Goal: Task Accomplishment & Management: Use online tool/utility

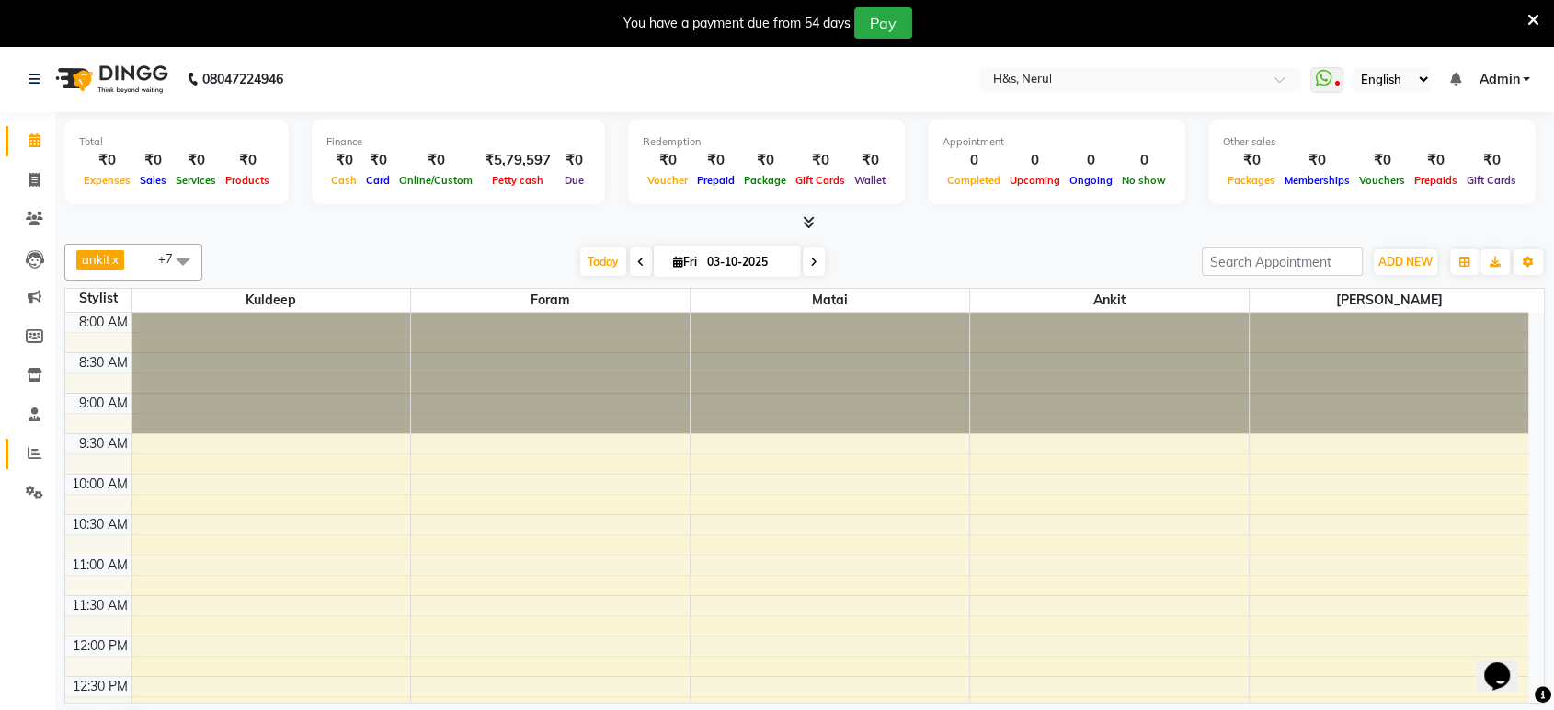
click at [22, 454] on span at bounding box center [34, 453] width 32 height 21
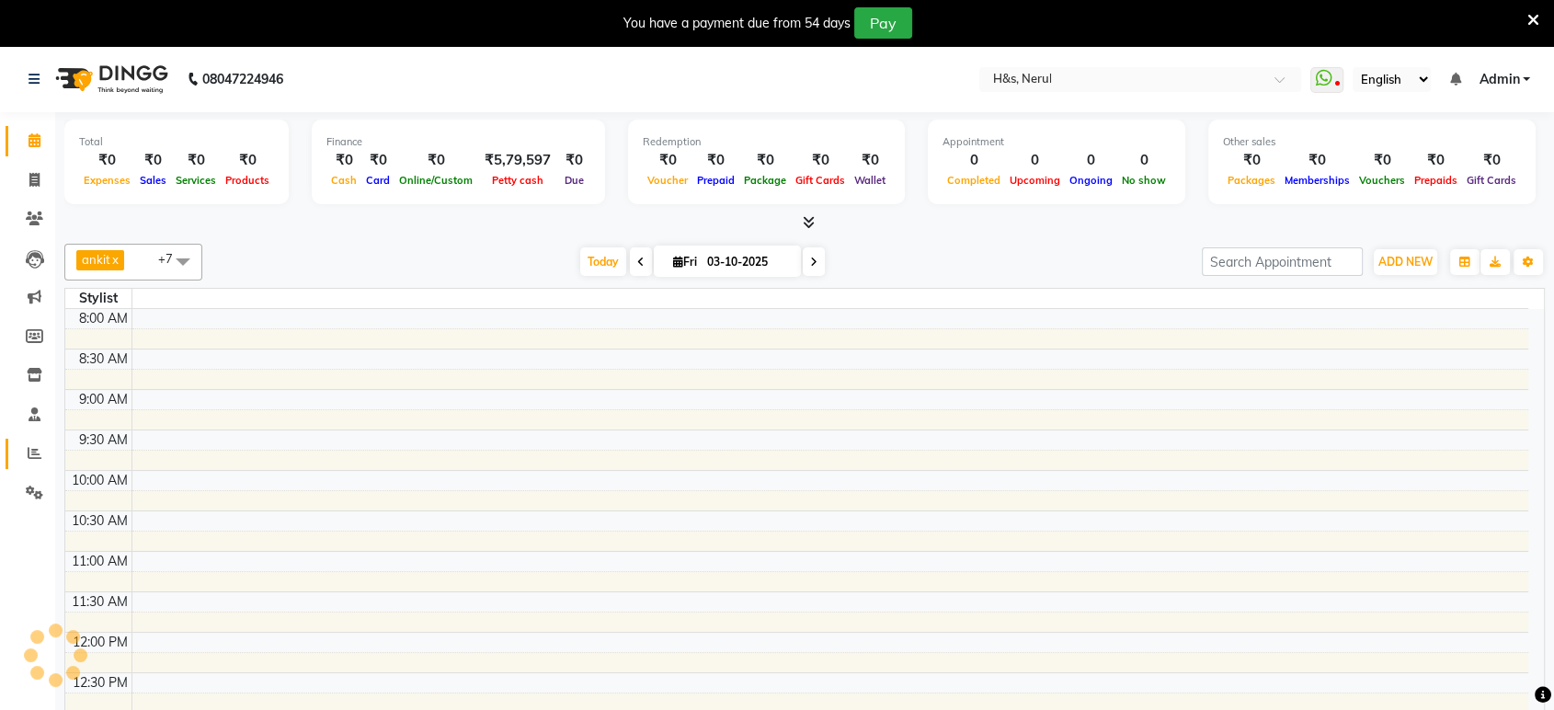
scroll to position [701, 0]
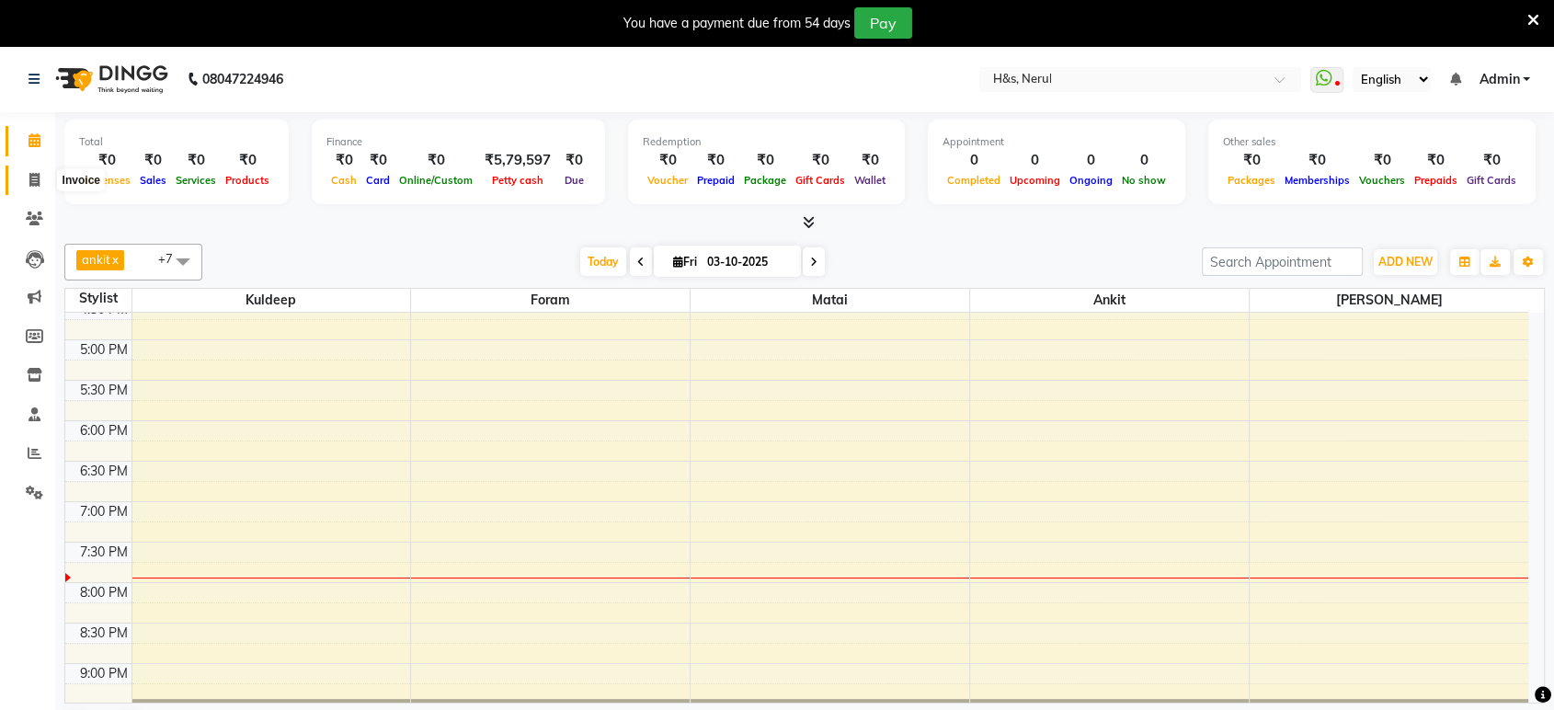
click at [33, 180] on icon at bounding box center [34, 180] width 10 height 14
select select "6419"
select select "service"
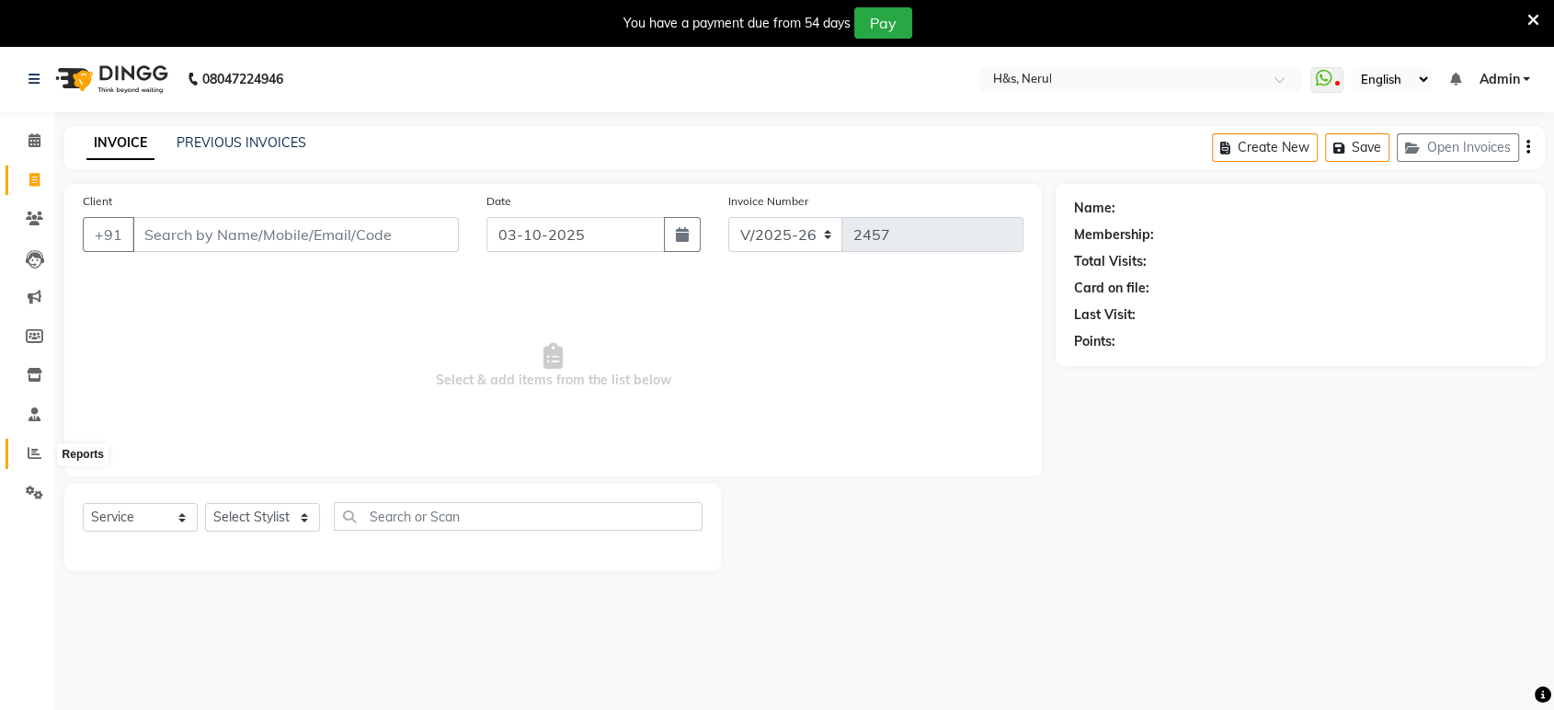
click at [31, 447] on icon at bounding box center [35, 453] width 14 height 14
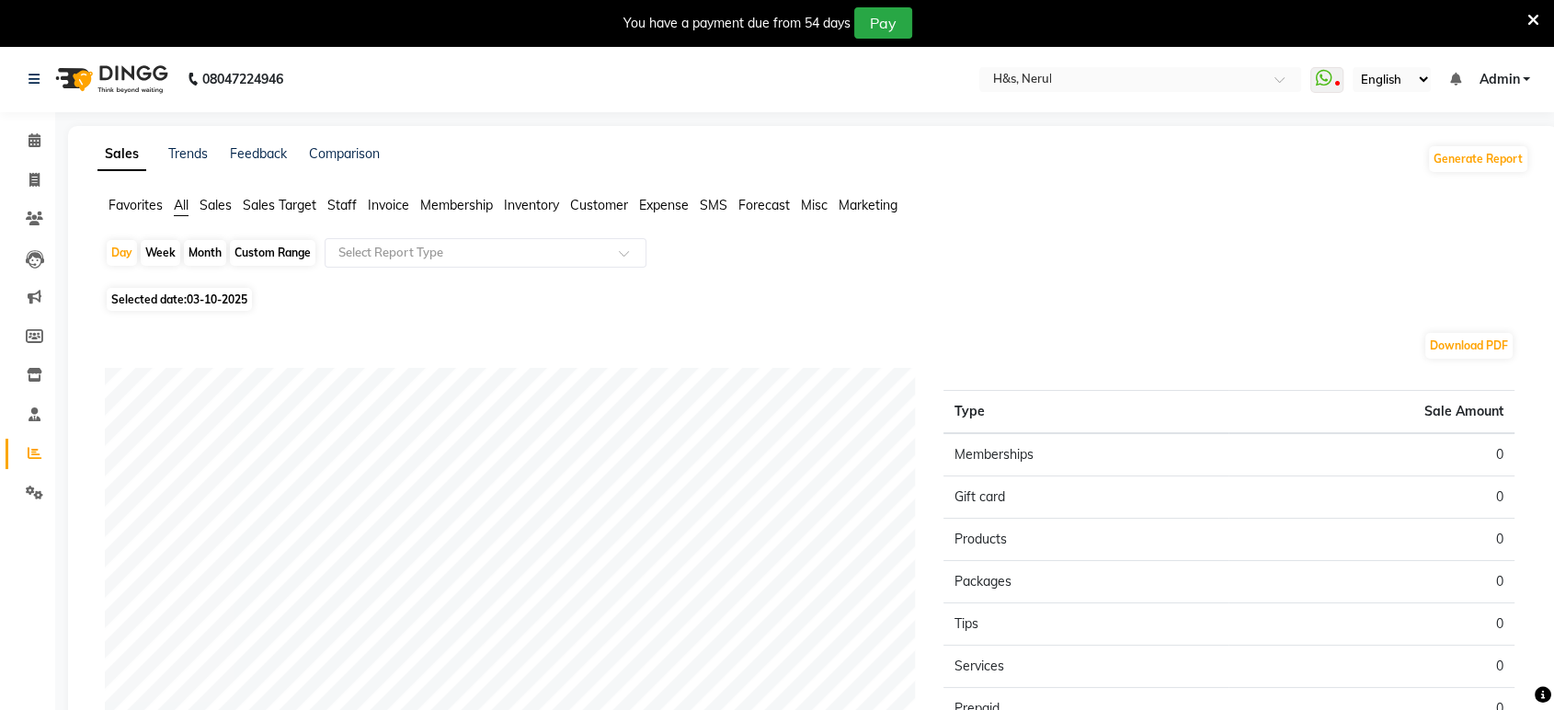
click at [168, 294] on span "Selected date: 03-10-2025" at bounding box center [179, 299] width 145 height 23
select select "10"
select select "2025"
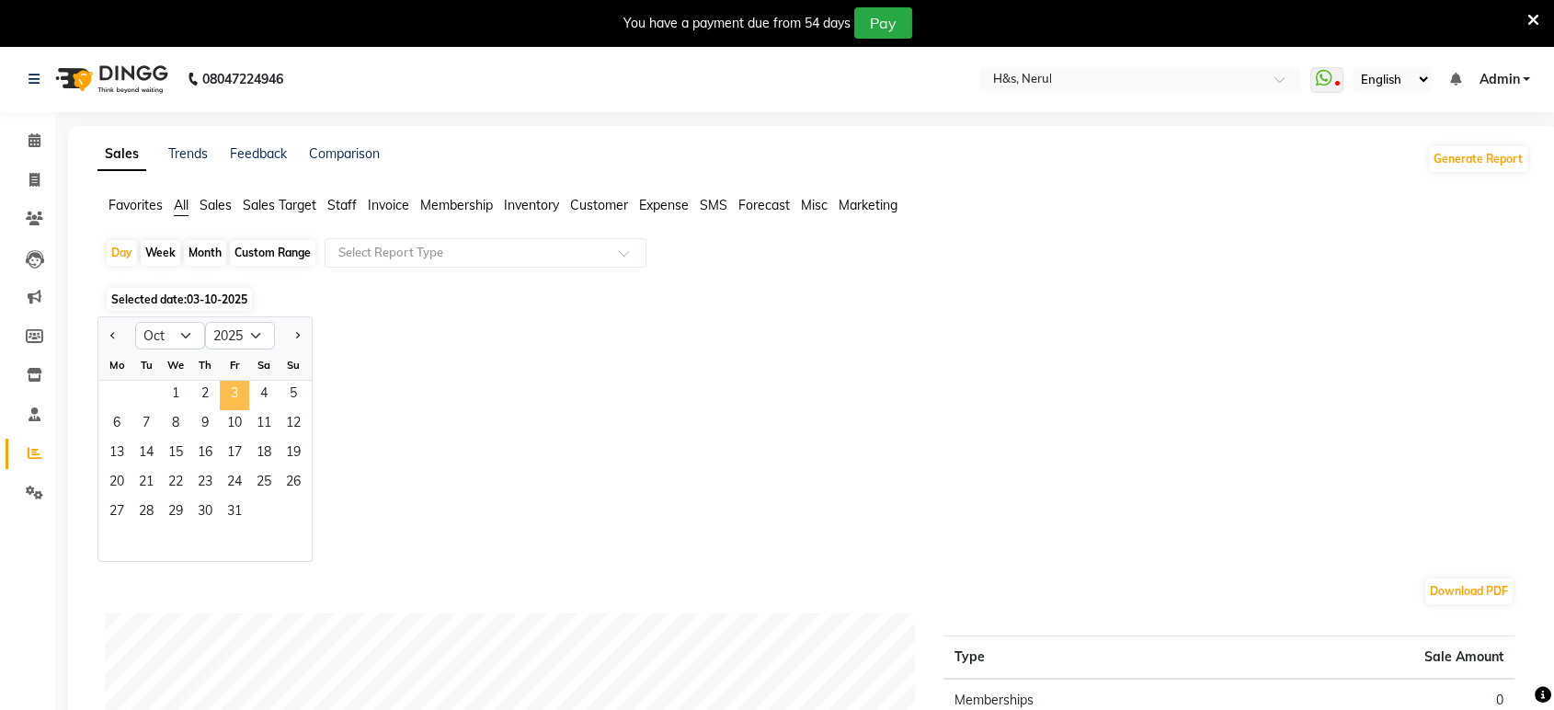
click at [228, 388] on span "3" at bounding box center [234, 395] width 29 height 29
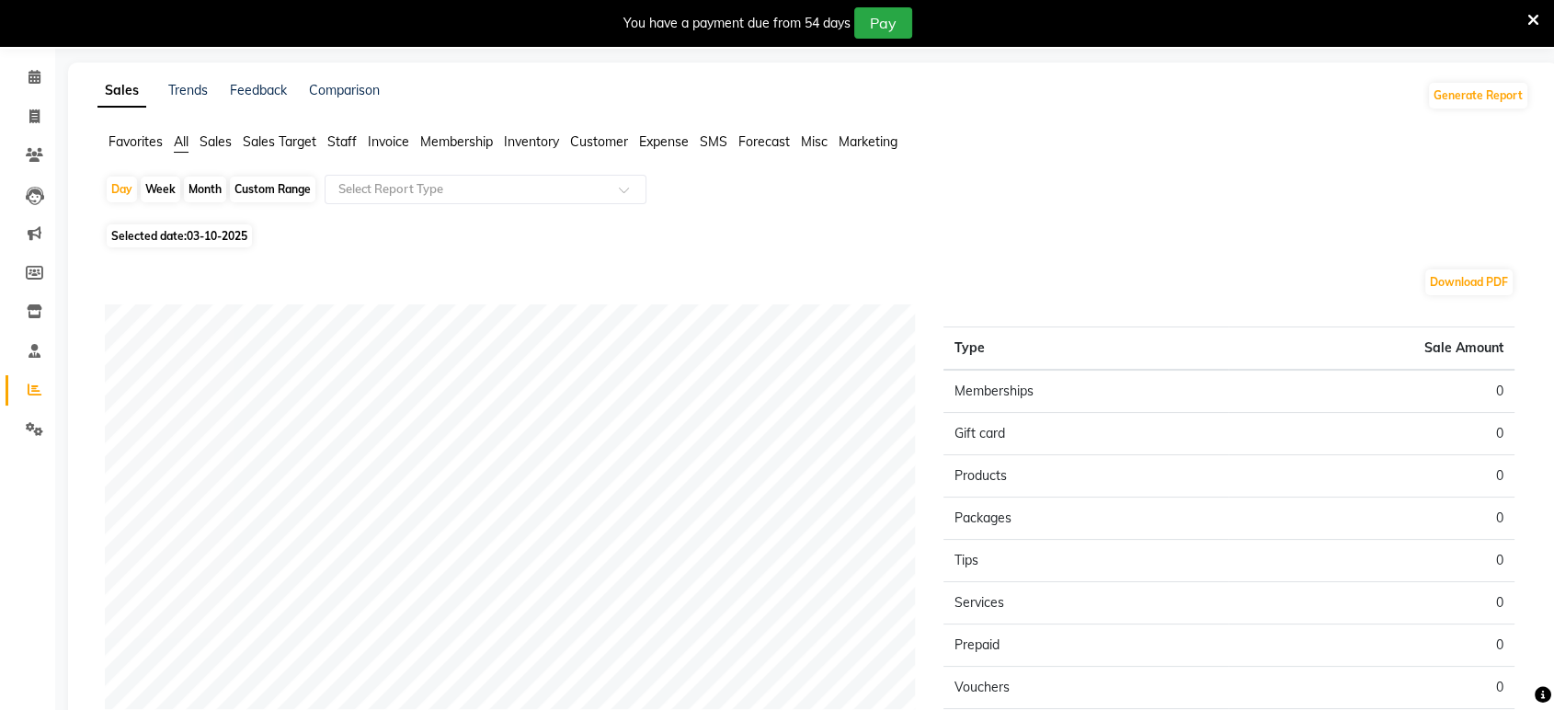
scroll to position [67, 0]
